Goal: Transaction & Acquisition: Purchase product/service

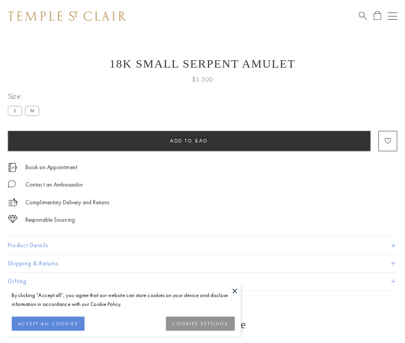
scroll to position [10, 0]
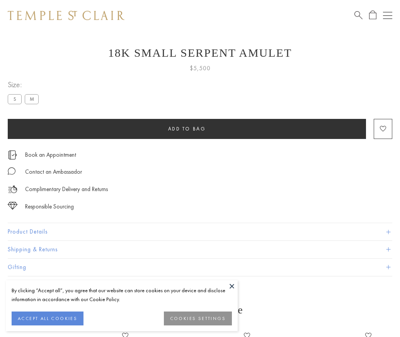
click at [186, 129] on span "Add to bag" at bounding box center [187, 128] width 38 height 7
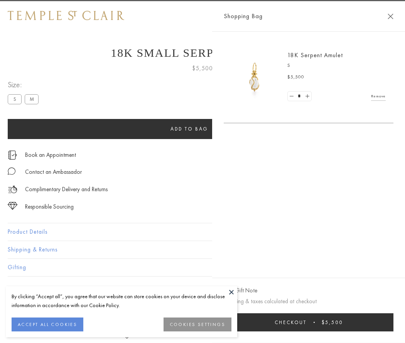
click at [328, 322] on button "Checkout $5,500" at bounding box center [309, 322] width 170 height 18
